Goal: Navigation & Orientation: Find specific page/section

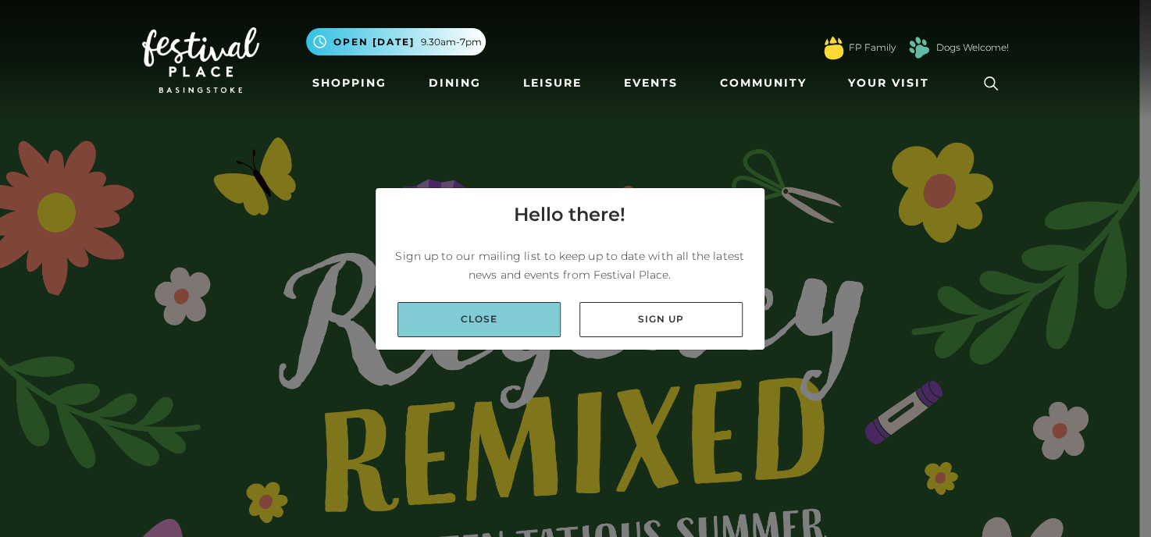
click at [475, 317] on link "Close" at bounding box center [478, 319] width 163 height 35
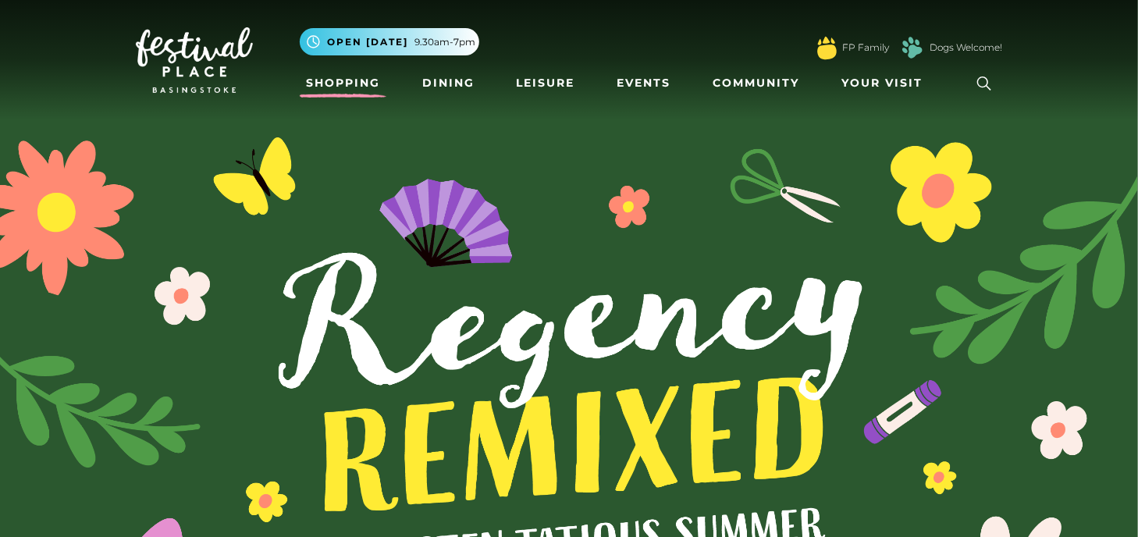
click at [355, 90] on link "Shopping" at bounding box center [343, 83] width 87 height 29
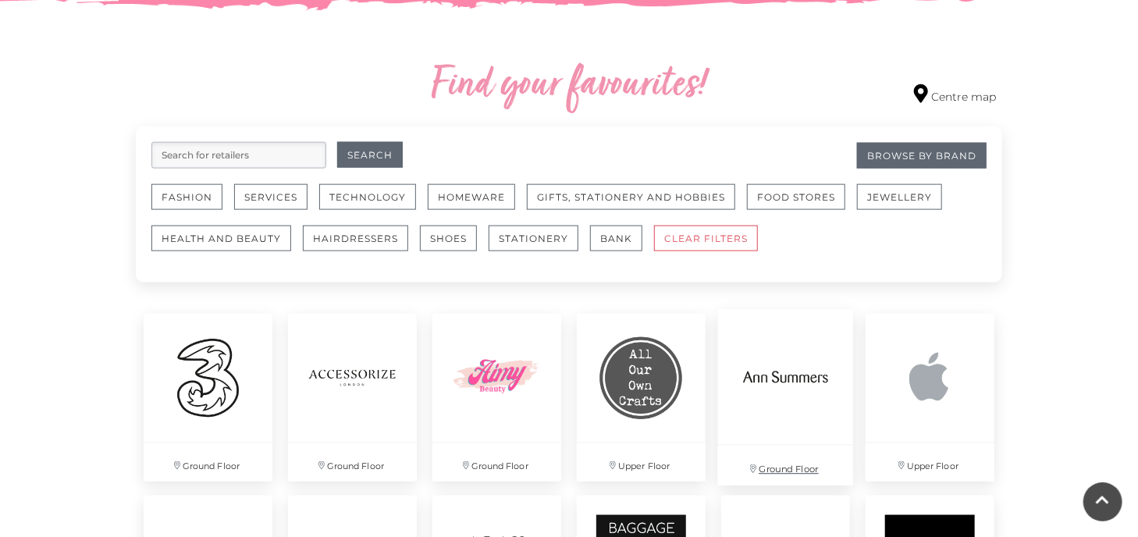
scroll to position [859, 0]
click at [394, 383] on img at bounding box center [352, 376] width 135 height 135
